Goal: Transaction & Acquisition: Download file/media

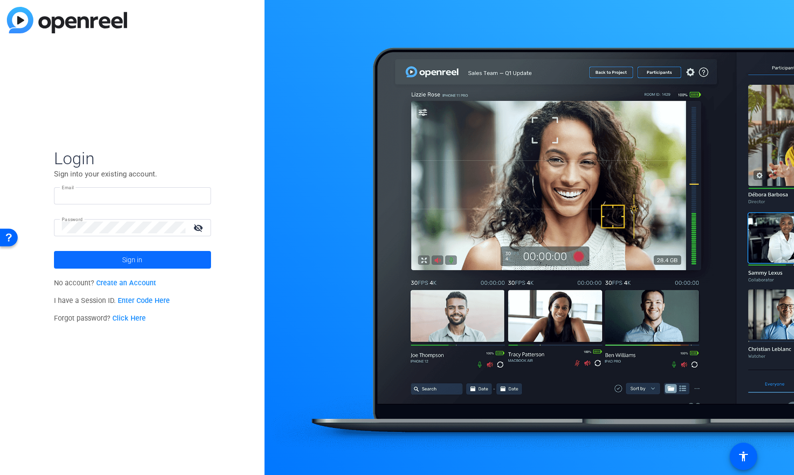
type input "[PERSON_NAME][EMAIL_ADDRESS][DOMAIN_NAME]"
click at [135, 259] on span "Sign in" at bounding box center [132, 260] width 20 height 25
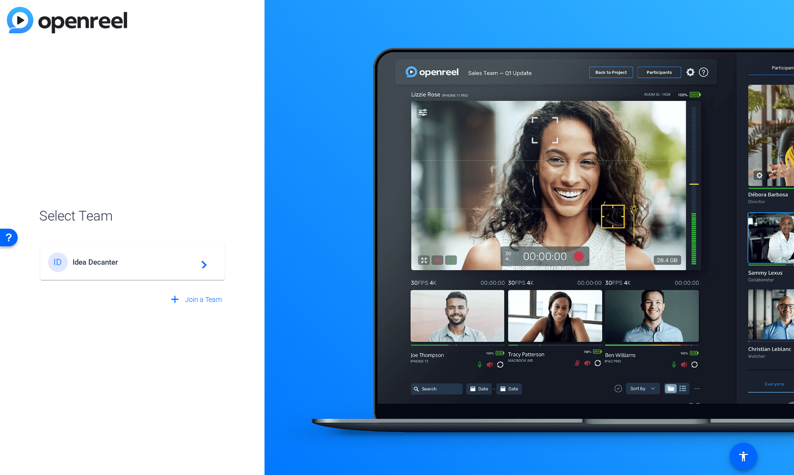
click at [107, 262] on span "Idea Decanter" at bounding box center [134, 262] width 123 height 9
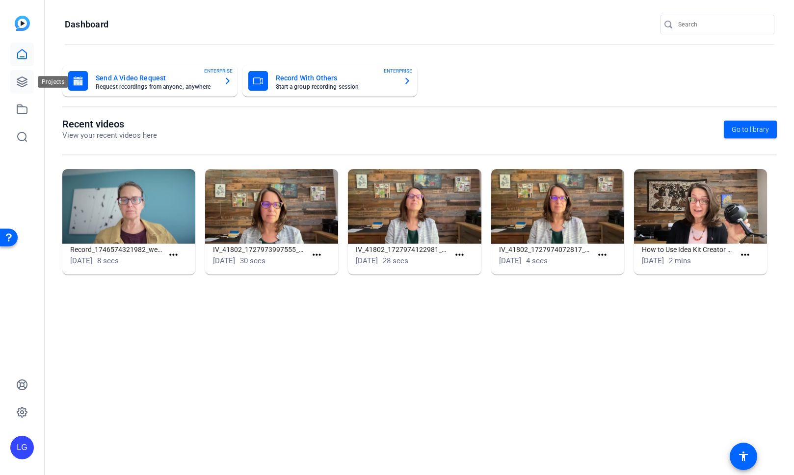
click at [23, 81] on icon at bounding box center [22, 82] width 12 height 12
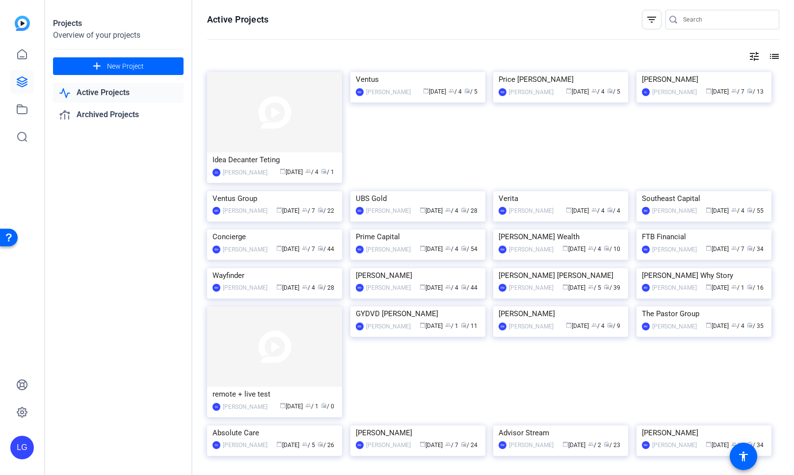
click at [732, 25] on input "Search" at bounding box center [727, 20] width 88 height 12
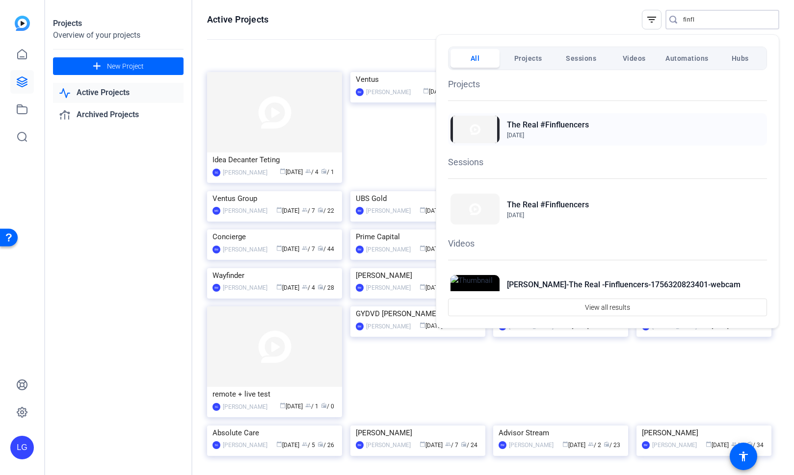
type input "finfl"
click at [559, 128] on h2 "The Real #Finfluencers" at bounding box center [548, 125] width 82 height 12
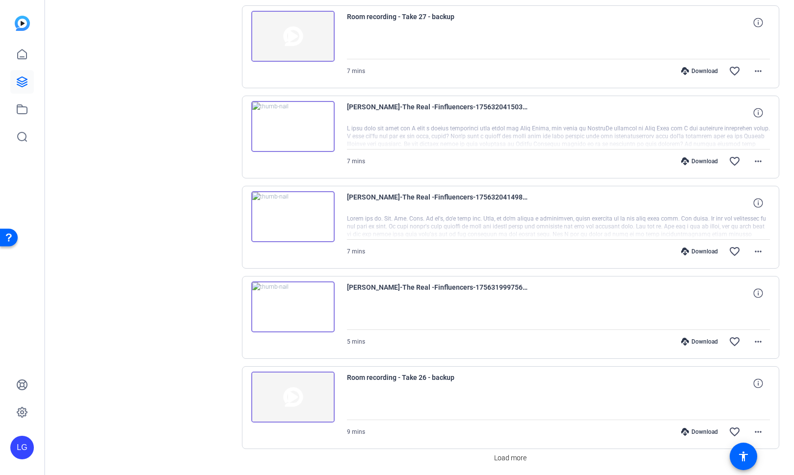
scroll to position [610, 0]
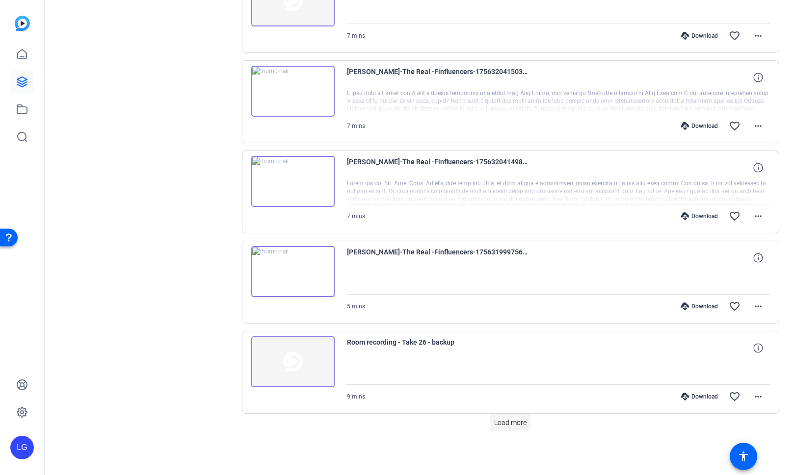
click at [499, 428] on span at bounding box center [510, 423] width 40 height 24
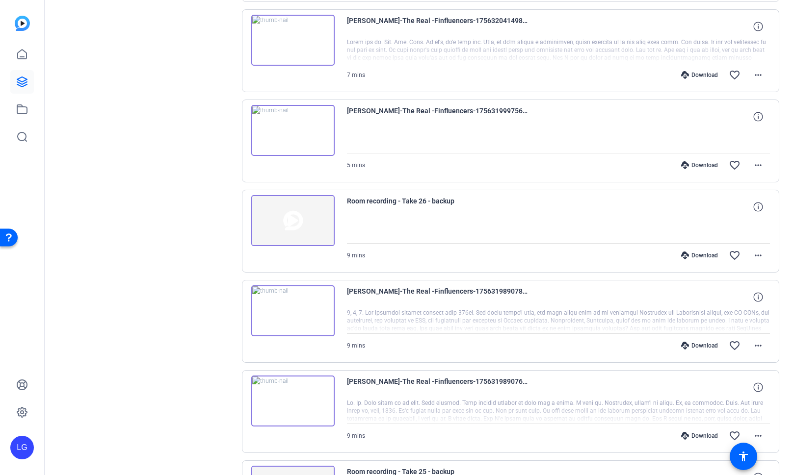
scroll to position [750, 0]
click at [700, 434] on div "Download" at bounding box center [699, 437] width 47 height 8
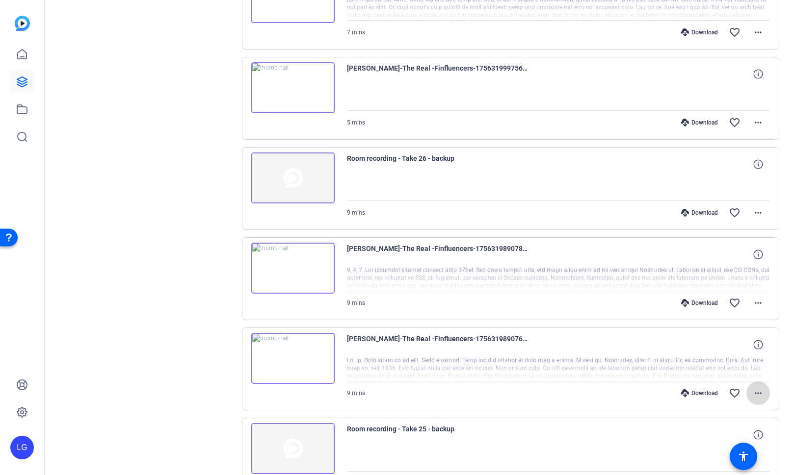
click at [755, 392] on mat-icon "more_horiz" at bounding box center [758, 393] width 12 height 12
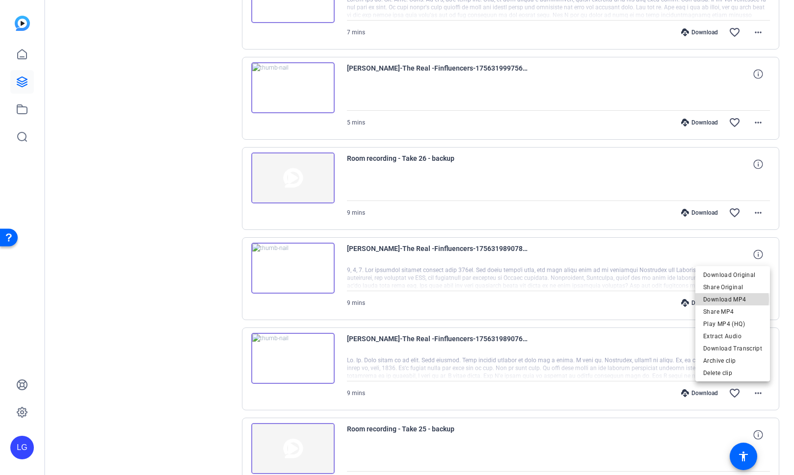
click at [725, 300] on span "Download MP4" at bounding box center [732, 300] width 59 height 12
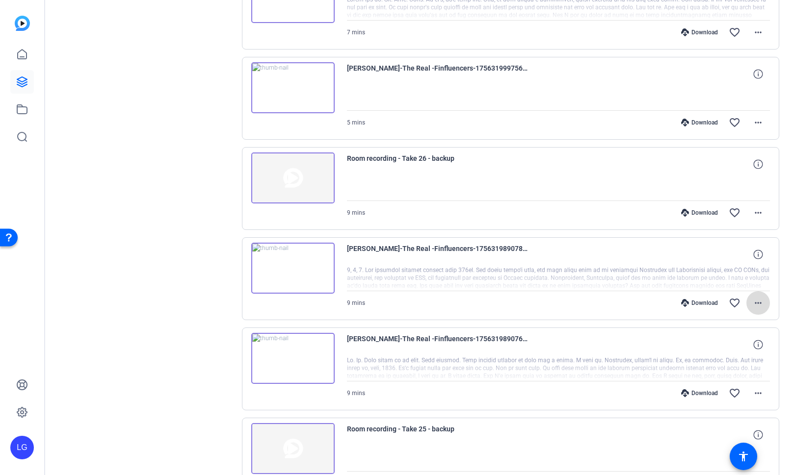
click at [757, 302] on mat-icon "more_horiz" at bounding box center [758, 303] width 12 height 12
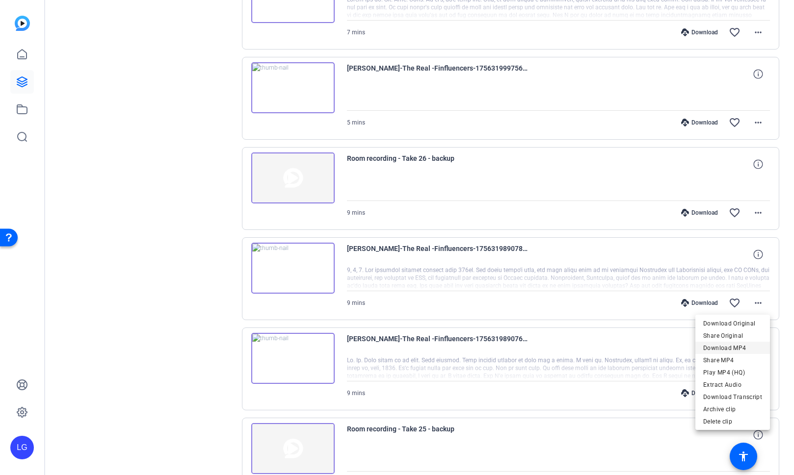
click at [742, 347] on span "Download MP4" at bounding box center [732, 348] width 59 height 12
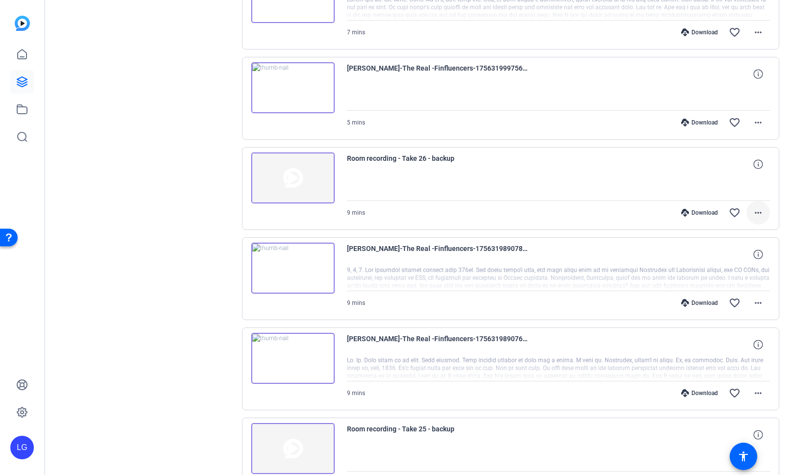
click at [754, 210] on mat-icon "more_horiz" at bounding box center [758, 213] width 12 height 12
click at [728, 230] on span "Download Original" at bounding box center [736, 234] width 52 height 12
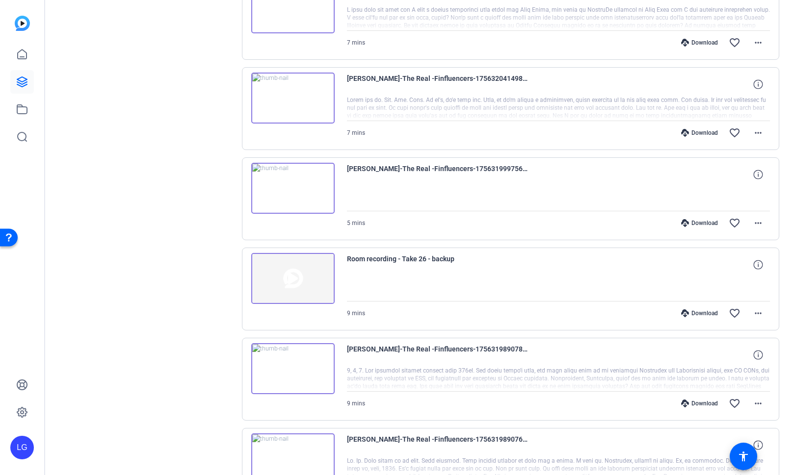
scroll to position [648, 0]
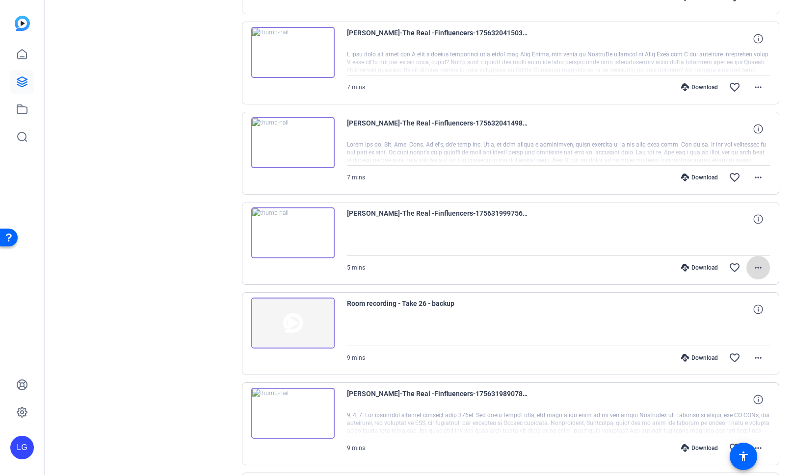
click at [759, 267] on mat-icon "more_horiz" at bounding box center [758, 268] width 12 height 12
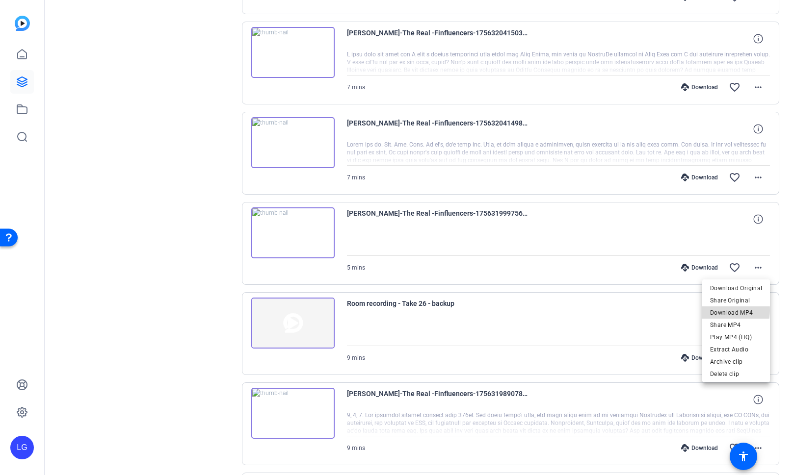
click at [732, 310] on span "Download MP4" at bounding box center [736, 313] width 52 height 12
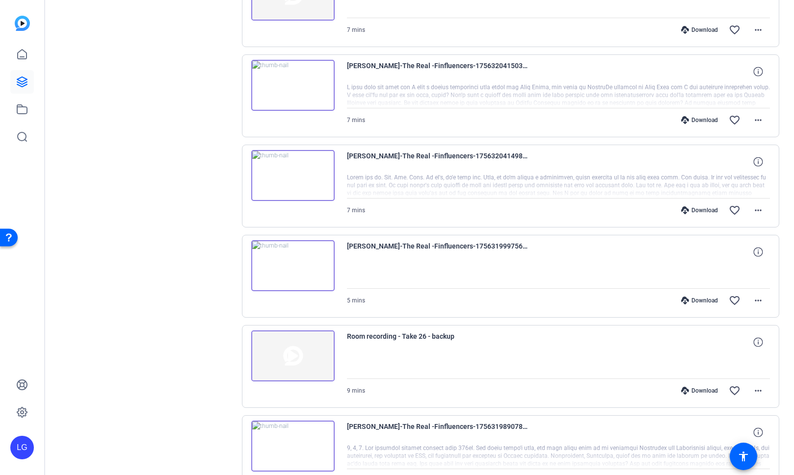
scroll to position [614, 0]
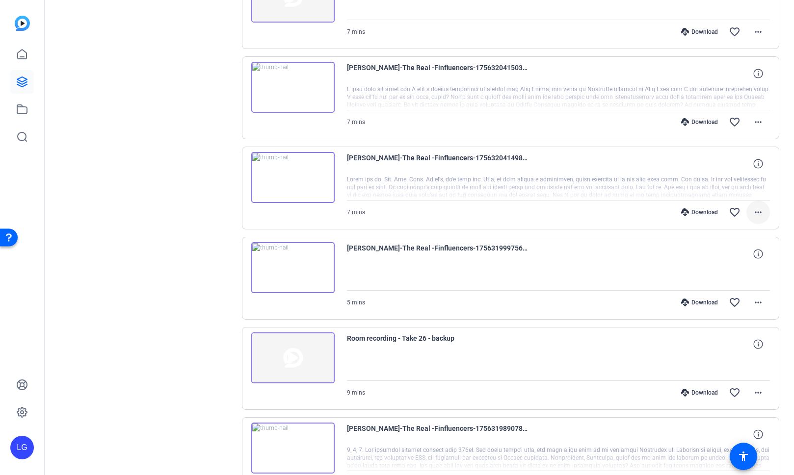
click at [760, 212] on mat-icon "more_horiz" at bounding box center [758, 212] width 12 height 12
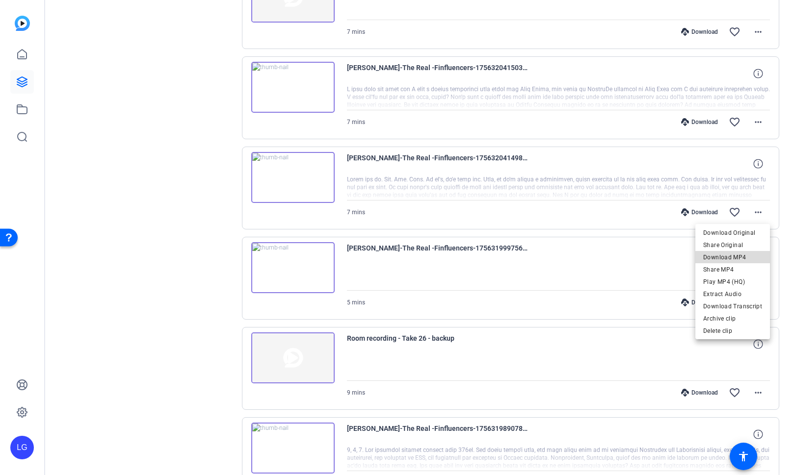
click at [743, 258] on span "Download MP4" at bounding box center [732, 258] width 59 height 12
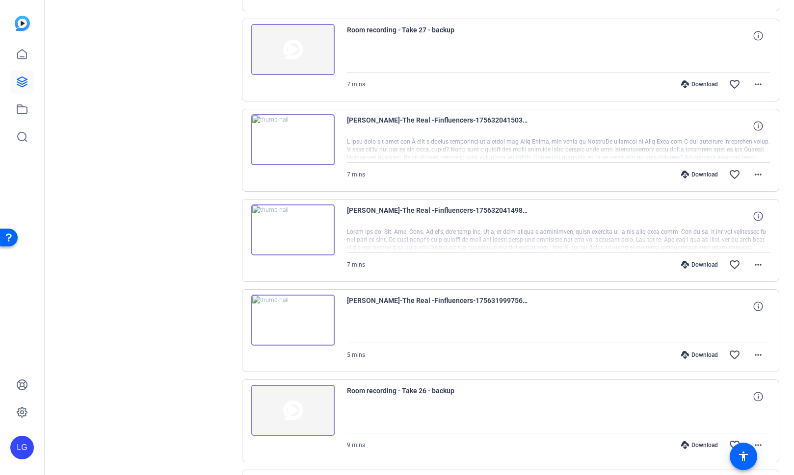
scroll to position [557, 0]
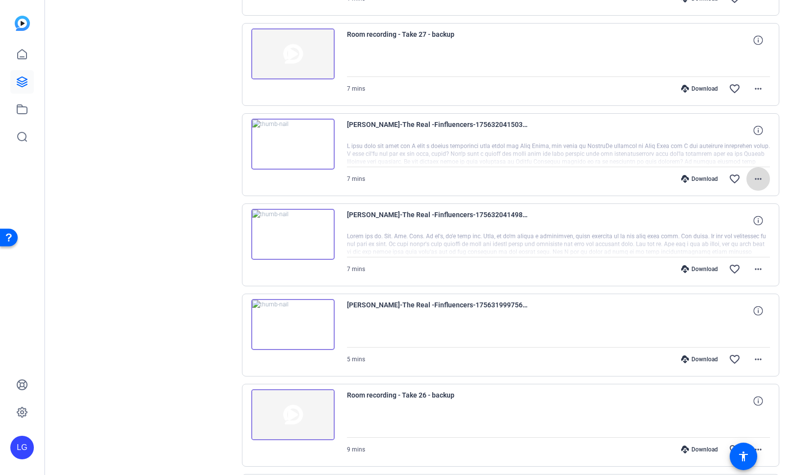
click at [761, 181] on mat-icon "more_horiz" at bounding box center [758, 179] width 12 height 12
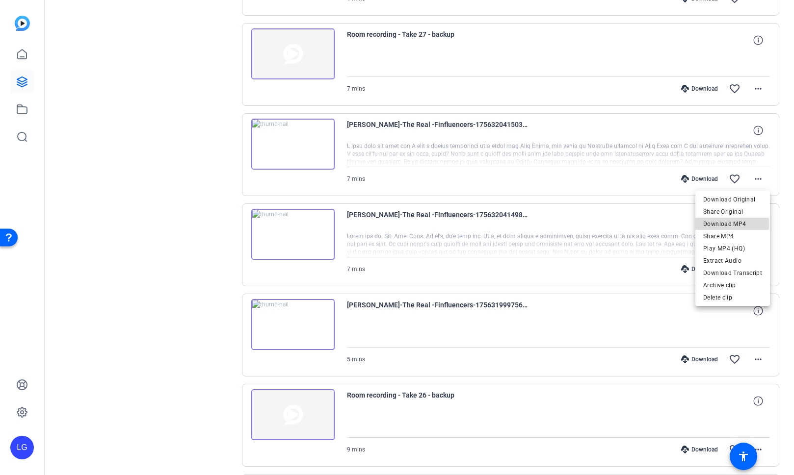
click at [726, 224] on span "Download MP4" at bounding box center [732, 224] width 59 height 12
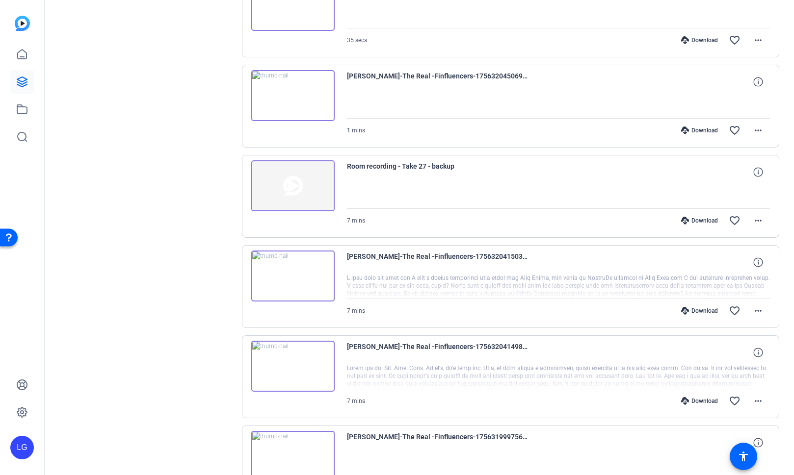
scroll to position [424, 0]
click at [755, 223] on mat-icon "more_horiz" at bounding box center [758, 222] width 12 height 12
click at [742, 240] on span "Download Original" at bounding box center [736, 242] width 52 height 12
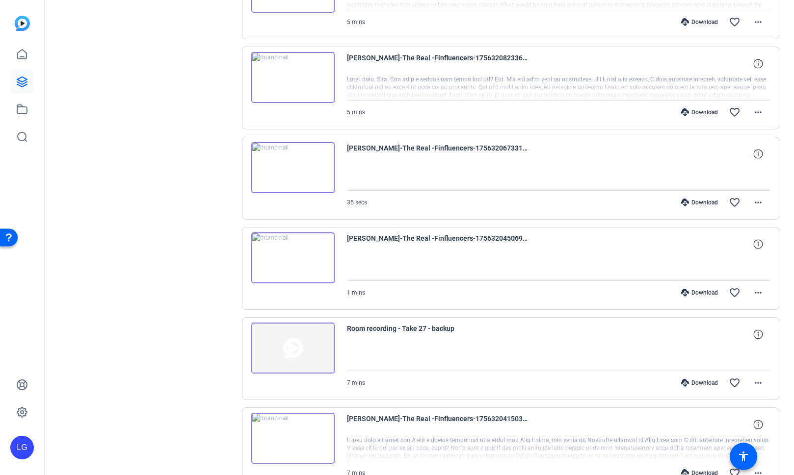
scroll to position [262, 0]
click at [757, 294] on mat-icon "more_horiz" at bounding box center [758, 293] width 12 height 12
click at [738, 336] on span "Download MP4" at bounding box center [736, 339] width 52 height 12
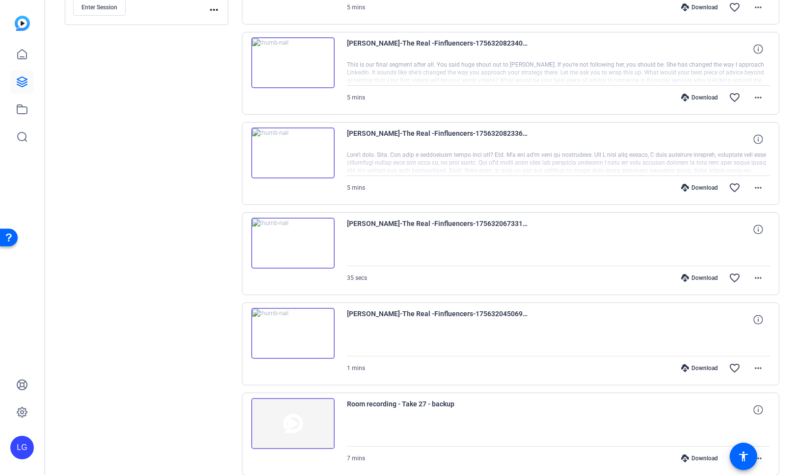
scroll to position [171, 0]
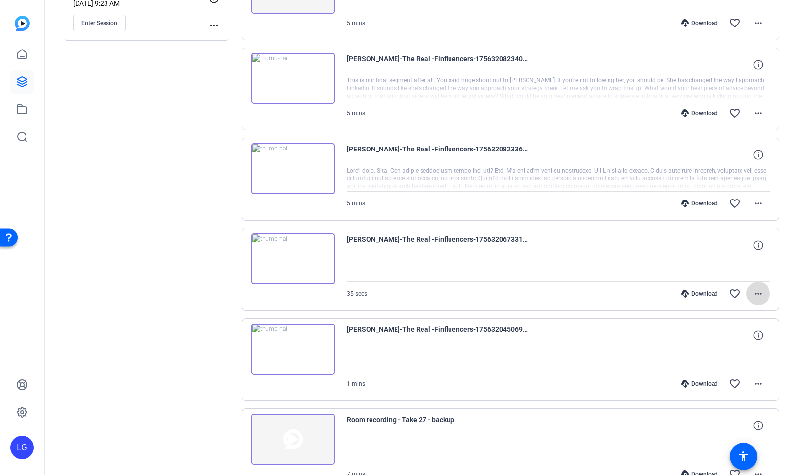
click at [754, 290] on mat-icon "more_horiz" at bounding box center [758, 294] width 12 height 12
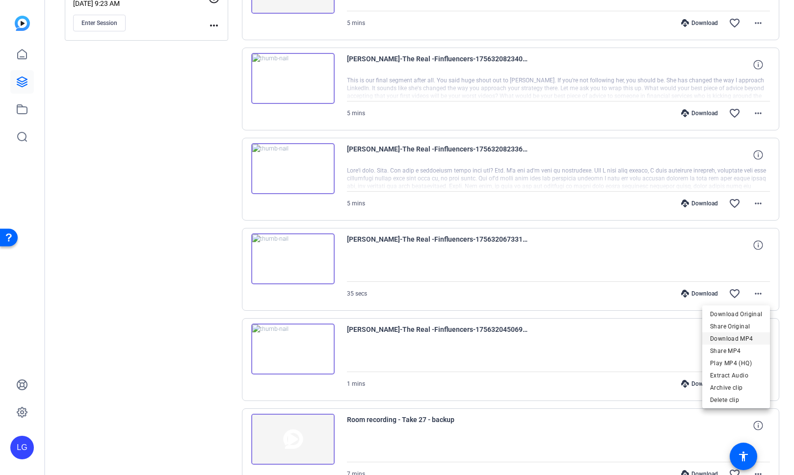
click at [730, 339] on span "Download MP4" at bounding box center [736, 339] width 52 height 12
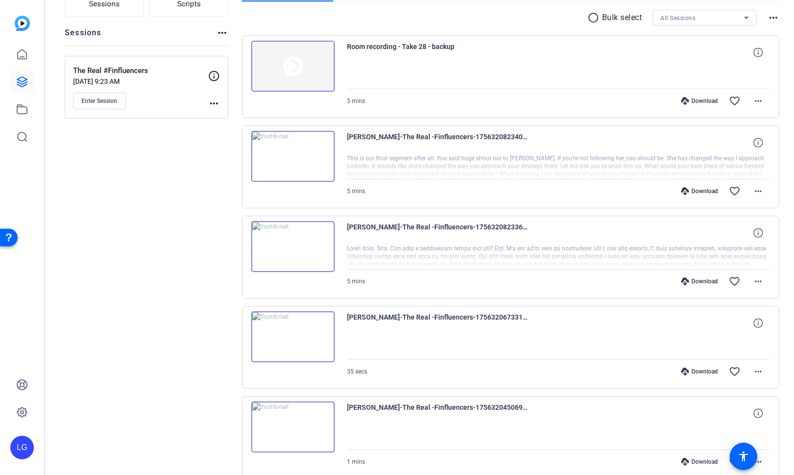
scroll to position [95, 0]
click at [753, 278] on mat-icon "more_horiz" at bounding box center [758, 280] width 12 height 12
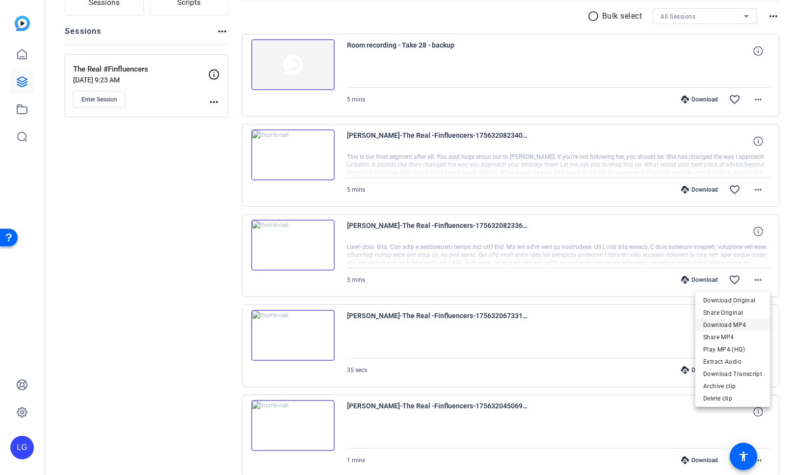
click at [734, 324] on span "Download MP4" at bounding box center [732, 325] width 59 height 12
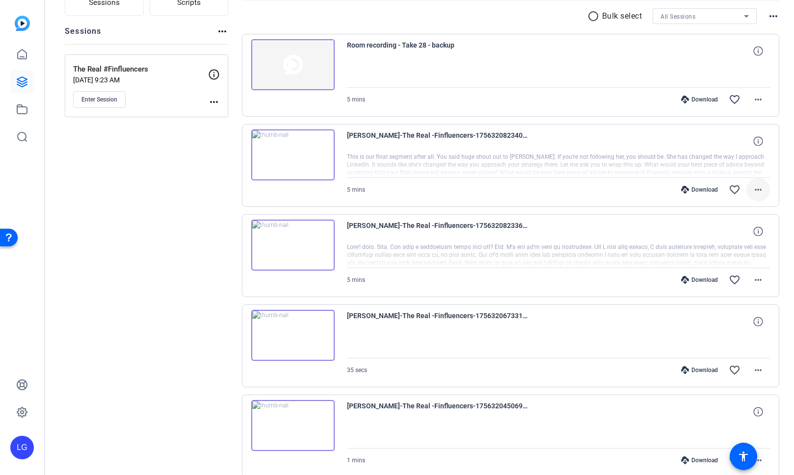
click at [759, 187] on mat-icon "more_horiz" at bounding box center [758, 190] width 12 height 12
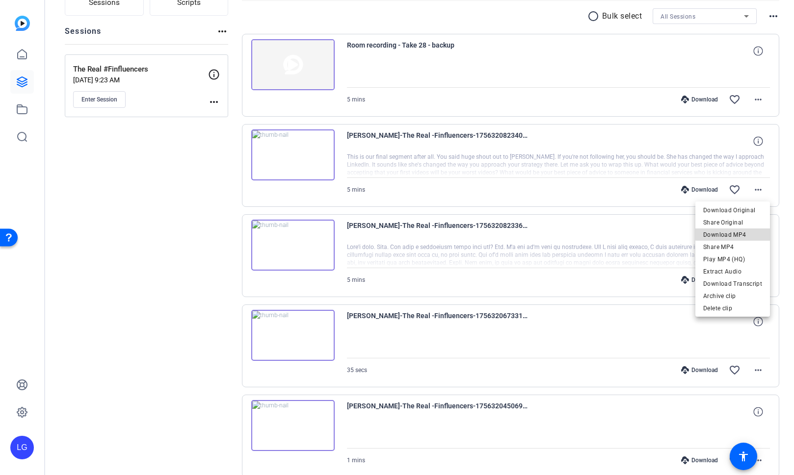
click at [740, 233] on span "Download MP4" at bounding box center [732, 235] width 59 height 12
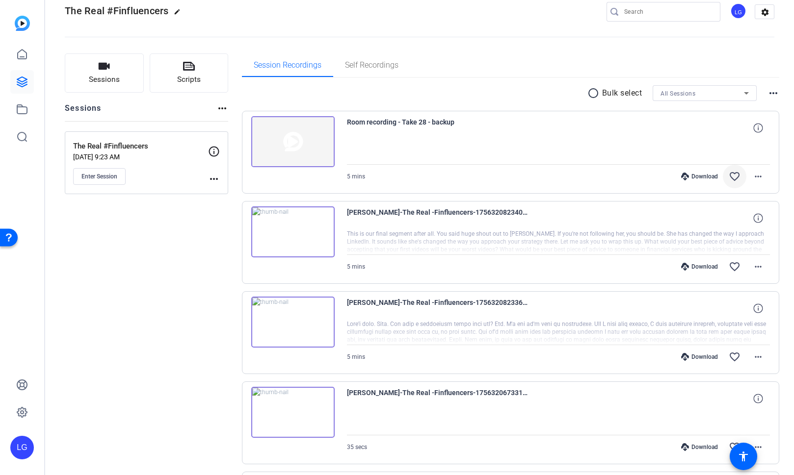
scroll to position [14, 0]
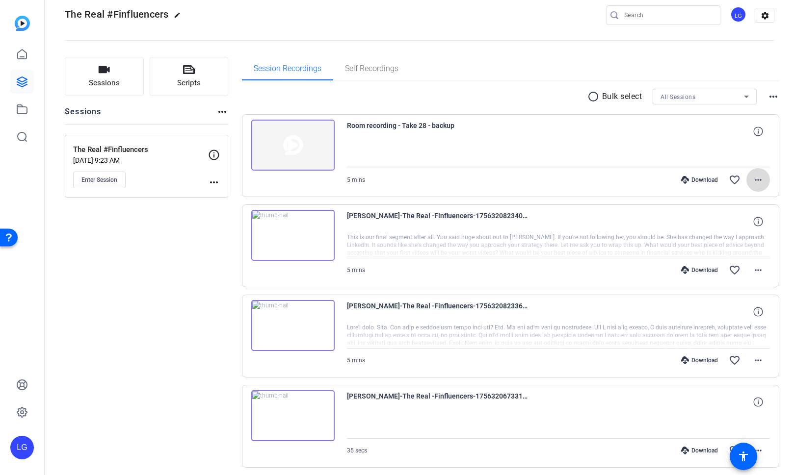
click at [755, 180] on mat-icon "more_horiz" at bounding box center [758, 180] width 12 height 12
click at [752, 202] on span "Download Original" at bounding box center [736, 201] width 52 height 12
